Goal: Transaction & Acquisition: Purchase product/service

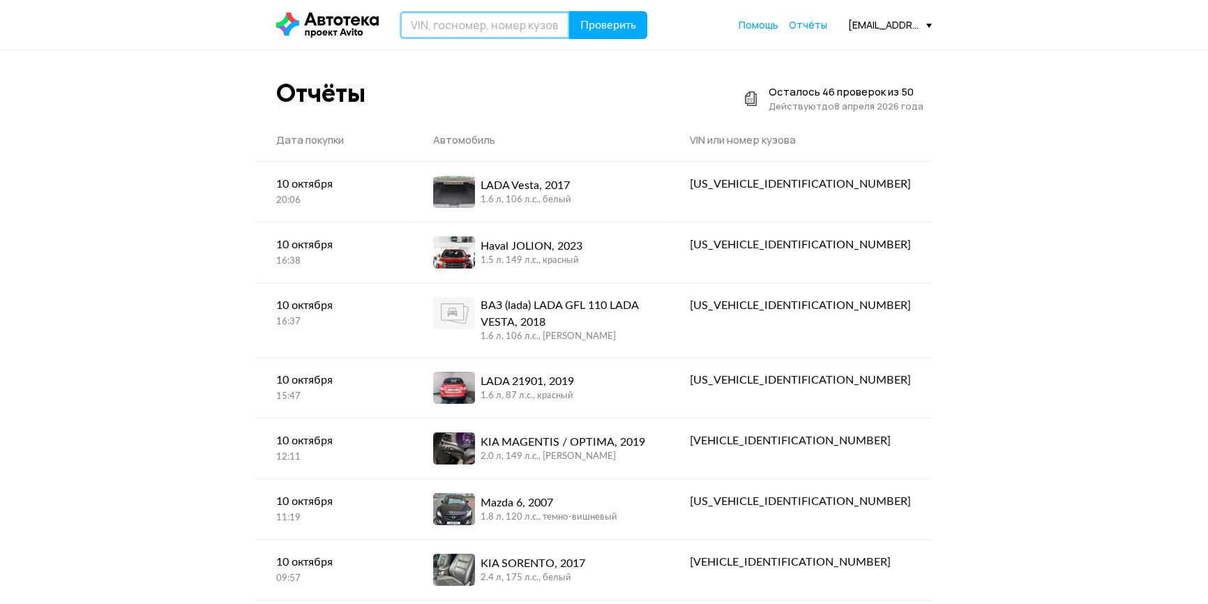
click at [460, 28] on input "text" at bounding box center [485, 25] width 170 height 28
type input "М964МН159"
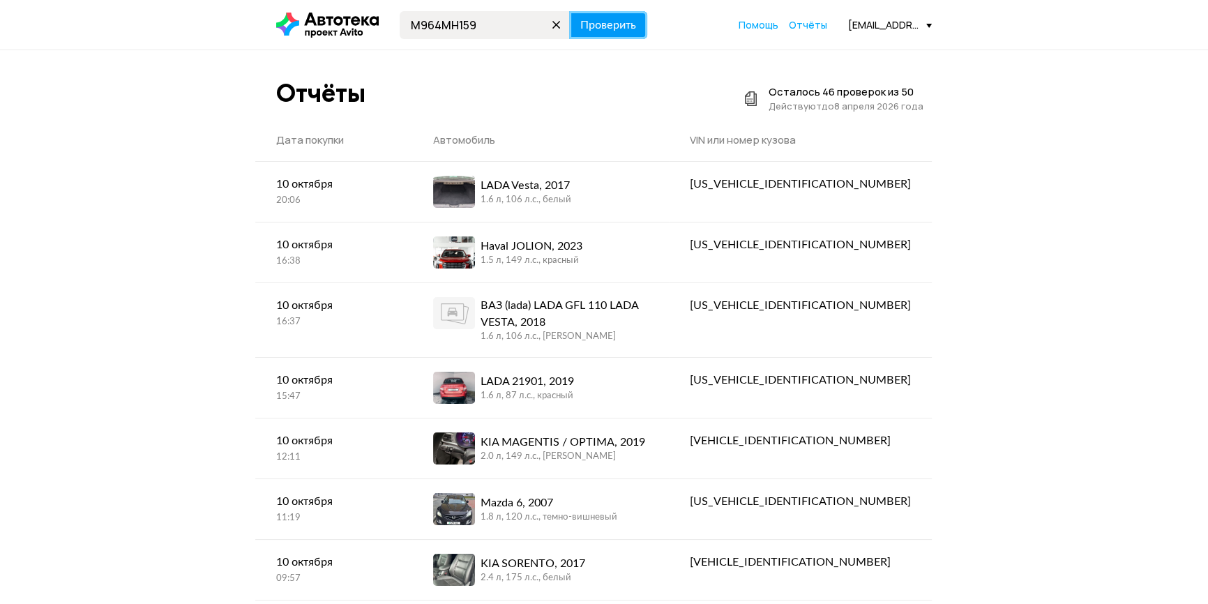
click at [605, 25] on span "Проверить" at bounding box center [608, 25] width 56 height 11
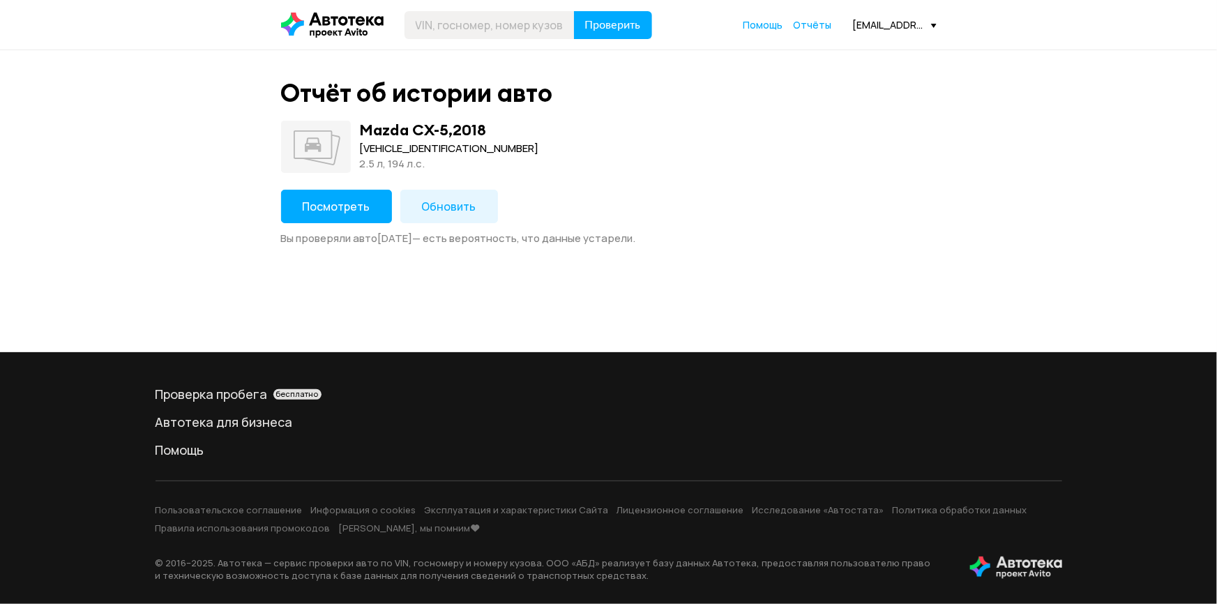
click at [344, 205] on span "Посмотреть" at bounding box center [337, 206] width 68 height 15
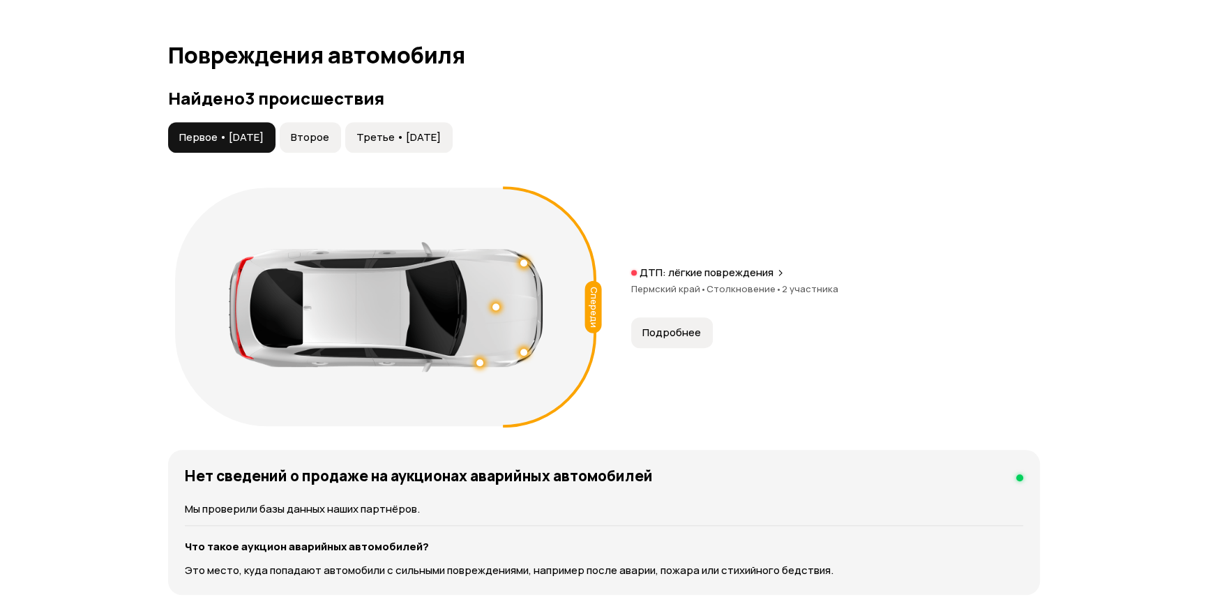
scroll to position [1395, 0]
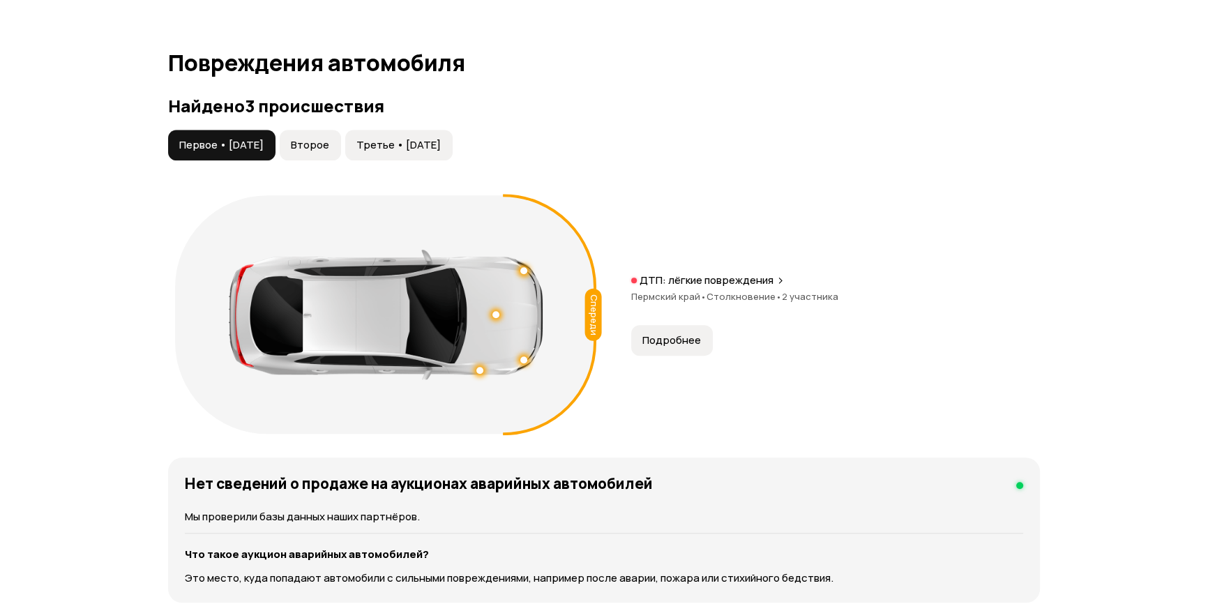
click at [326, 144] on span "Второе" at bounding box center [310, 145] width 38 height 14
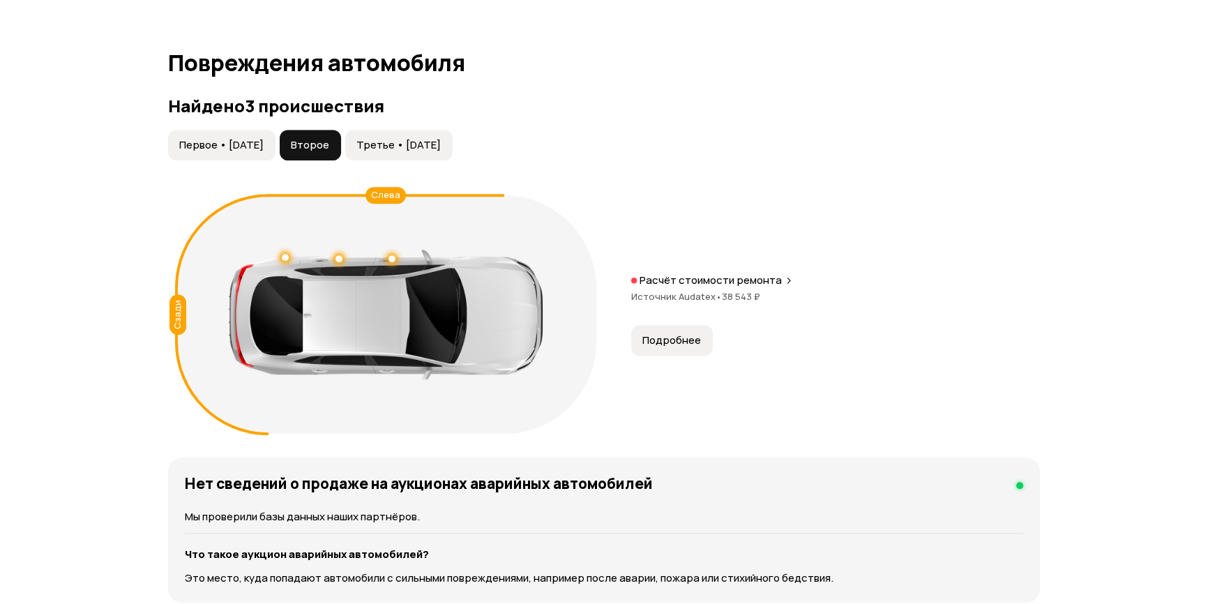
click at [402, 138] on span "Третье • [DATE]" at bounding box center [398, 145] width 84 height 14
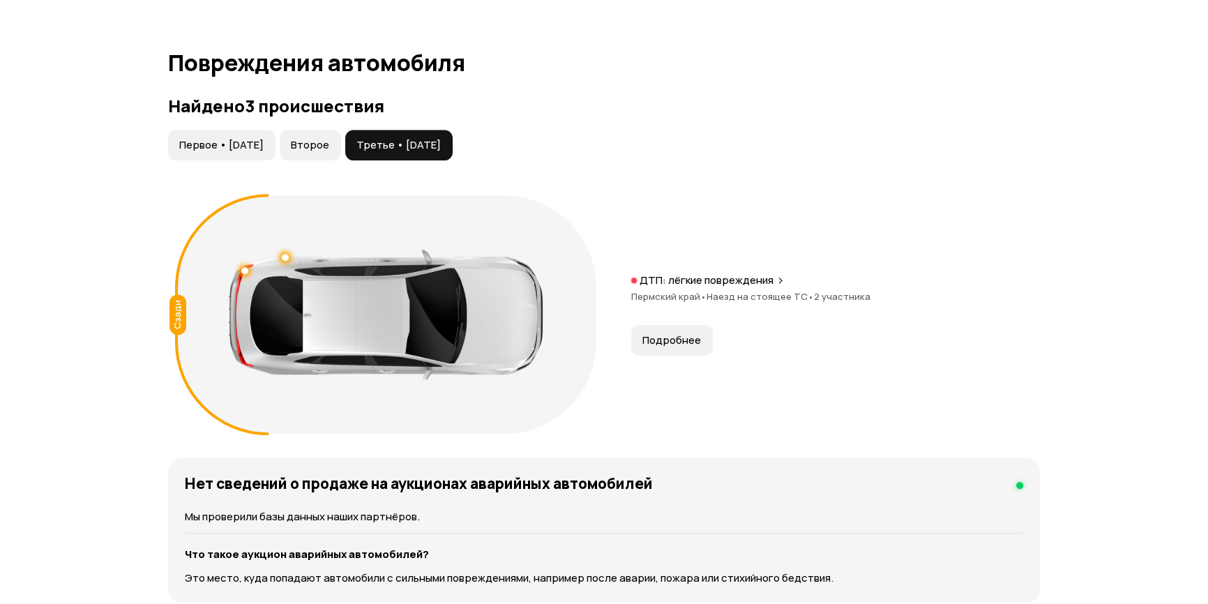
click at [264, 142] on span "Первое • [DATE]" at bounding box center [221, 145] width 84 height 14
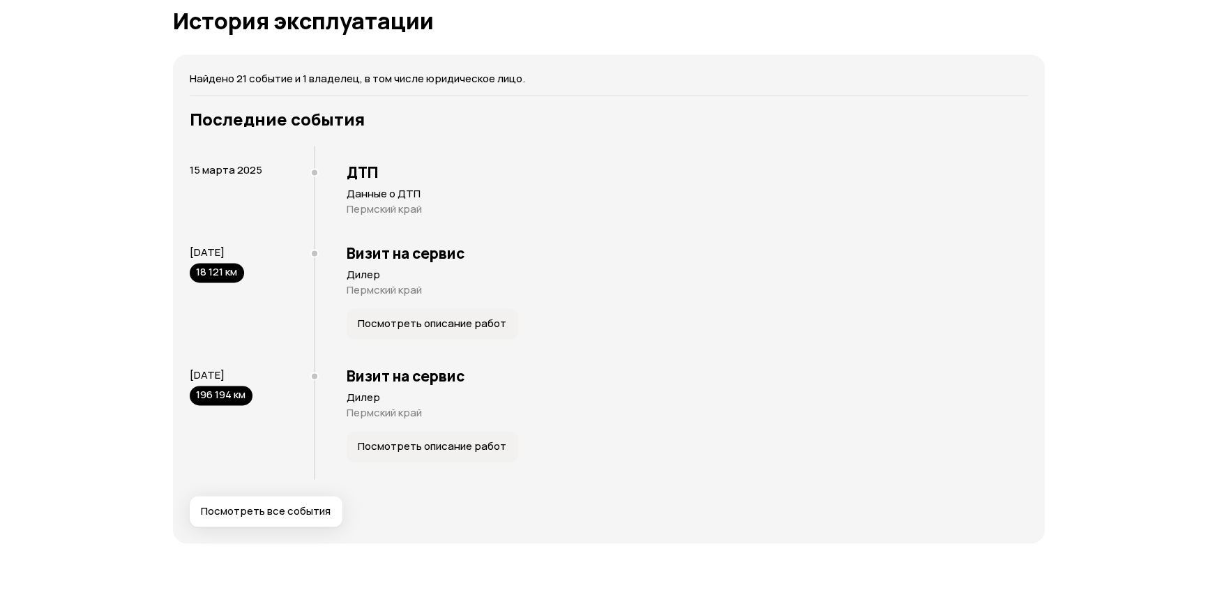
scroll to position [2853, 0]
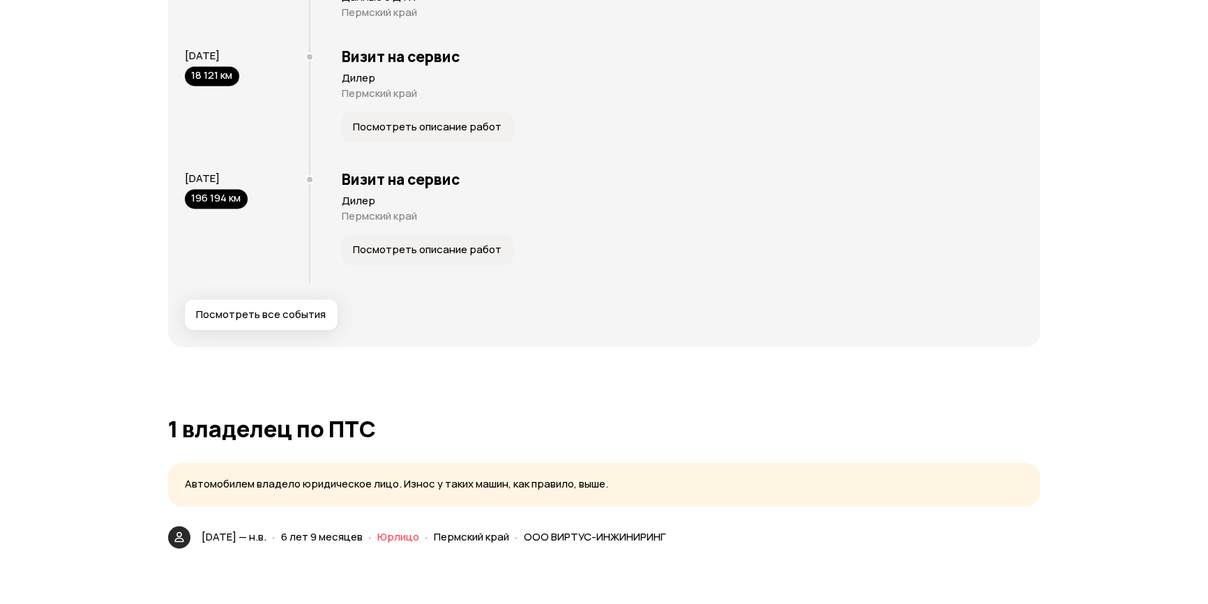
click at [429, 243] on span "Посмотреть описание работ" at bounding box center [427, 250] width 149 height 14
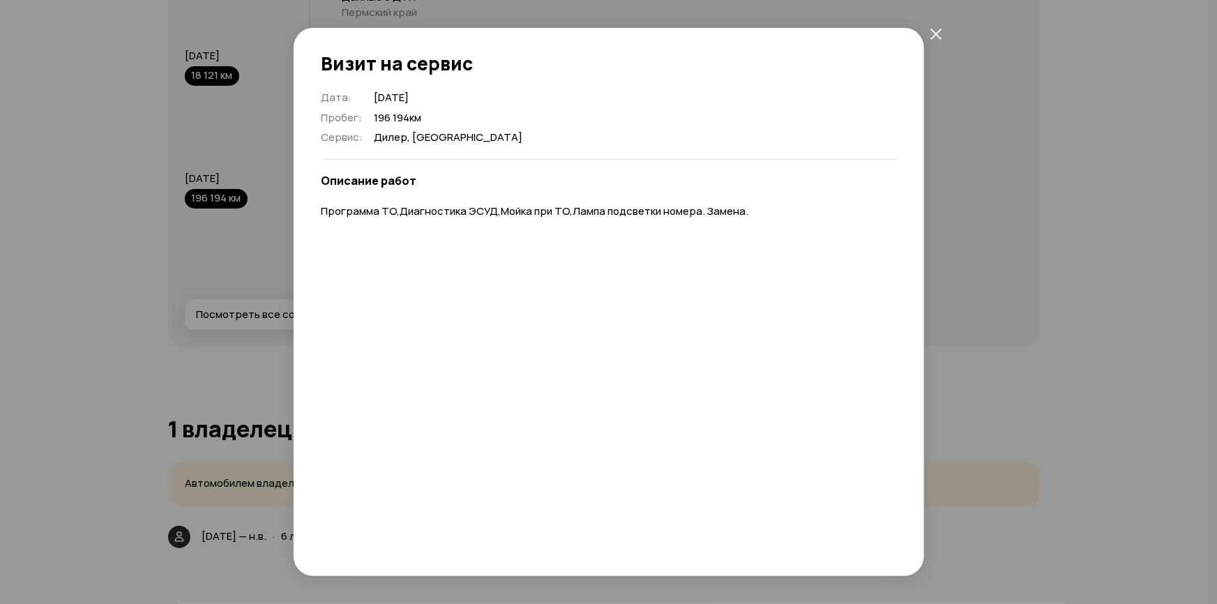
click at [929, 34] on button "закрыть" at bounding box center [936, 33] width 25 height 25
